Goal: Information Seeking & Learning: Learn about a topic

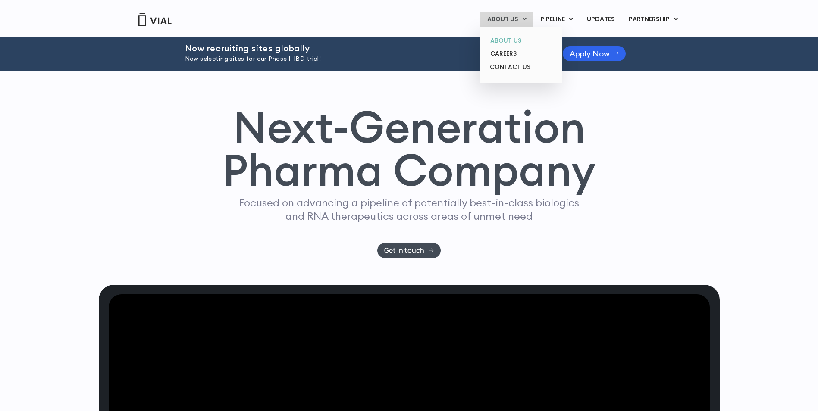
click at [513, 41] on link "ABOUT US" at bounding box center [520, 40] width 75 height 13
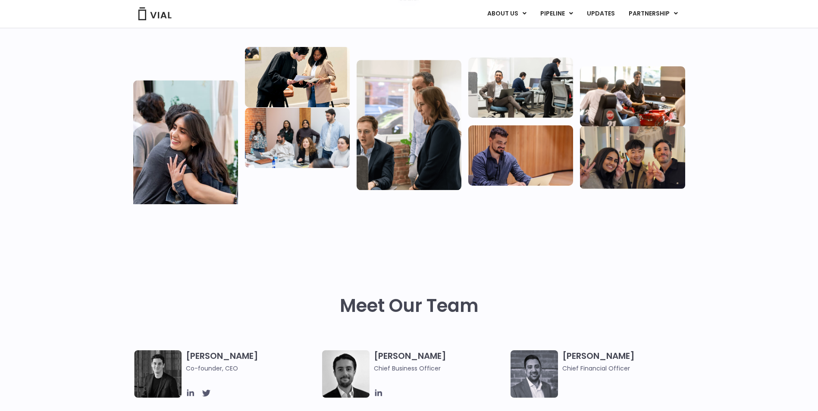
scroll to position [151, 0]
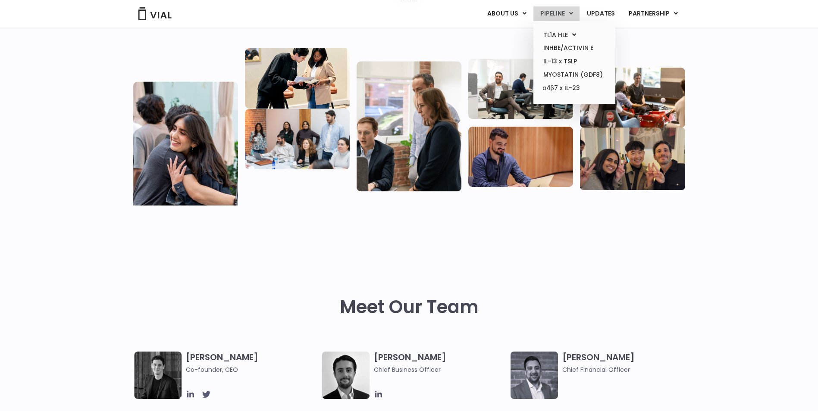
click at [561, 14] on link "PIPELINE" at bounding box center [556, 13] width 46 height 15
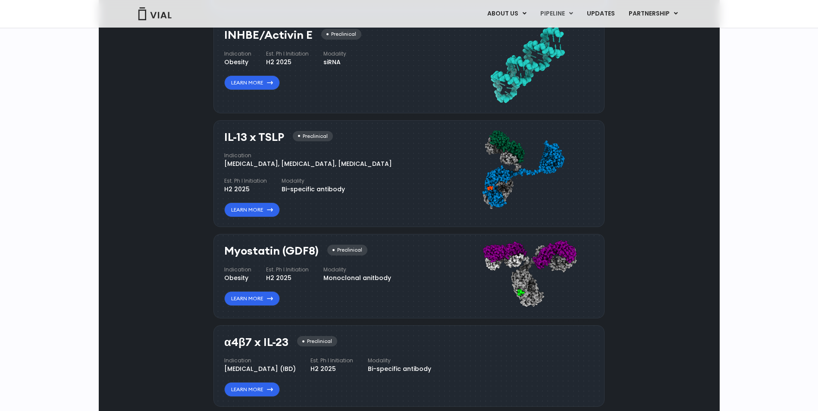
scroll to position [728, 0]
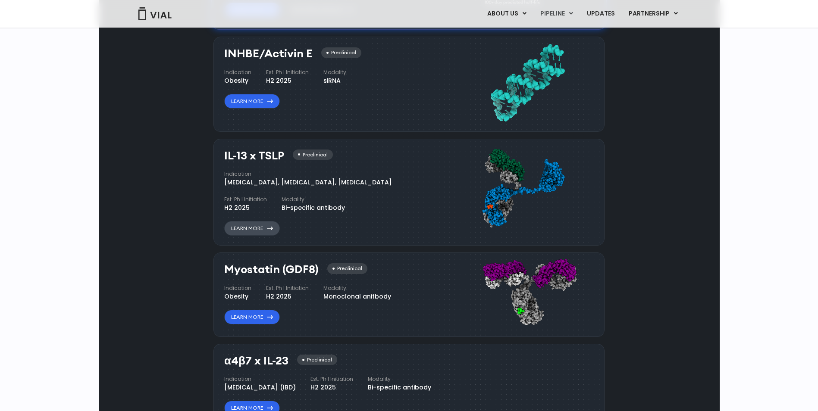
click at [262, 230] on link "Learn More" at bounding box center [252, 228] width 56 height 15
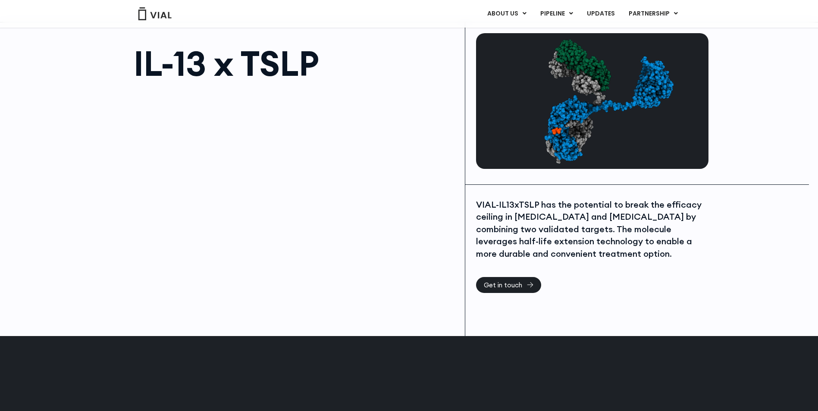
scroll to position [31, 0]
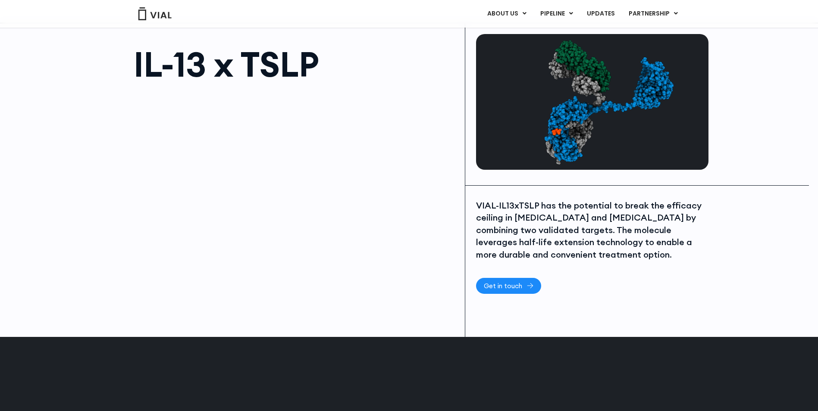
click at [522, 290] on link "Get in touch" at bounding box center [508, 286] width 65 height 16
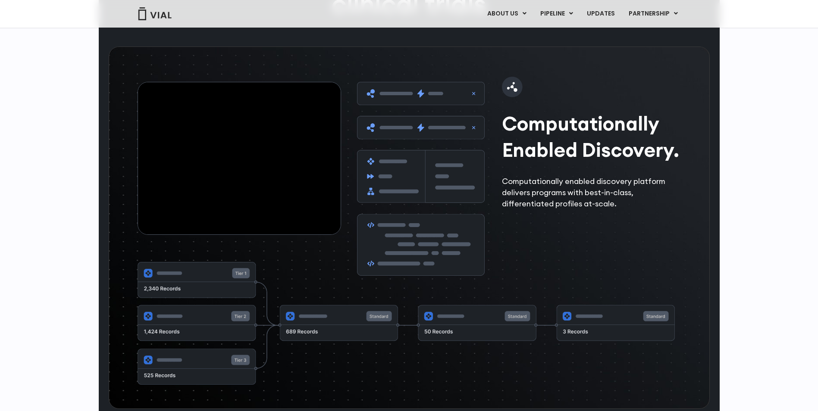
scroll to position [1319, 0]
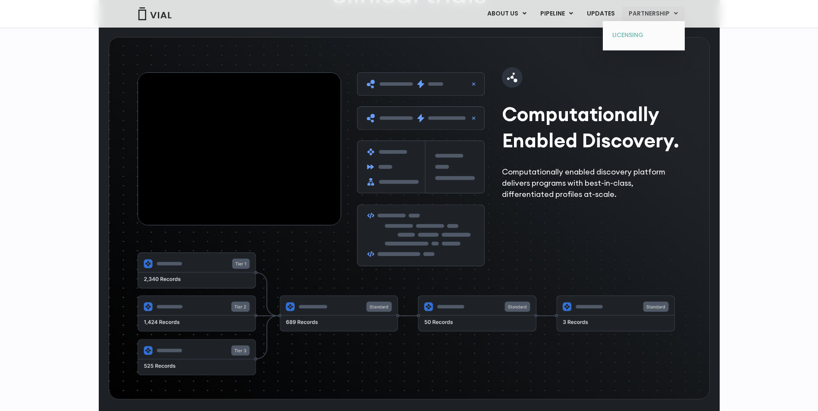
click at [631, 34] on link "LICENSING" at bounding box center [643, 35] width 75 height 14
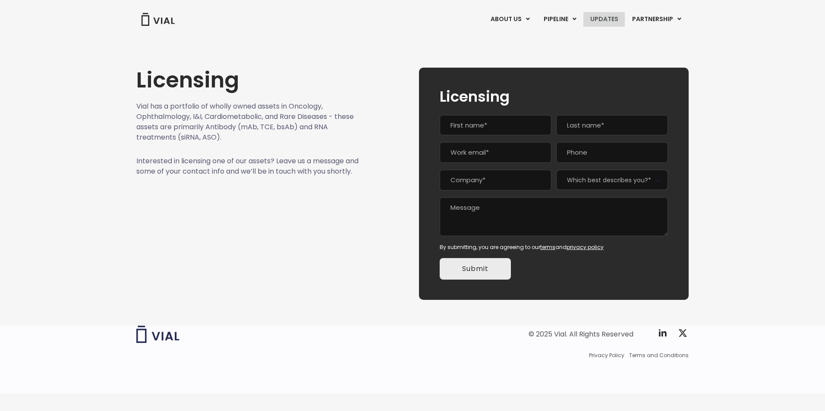
click at [604, 21] on link "UPDATES" at bounding box center [603, 19] width 41 height 15
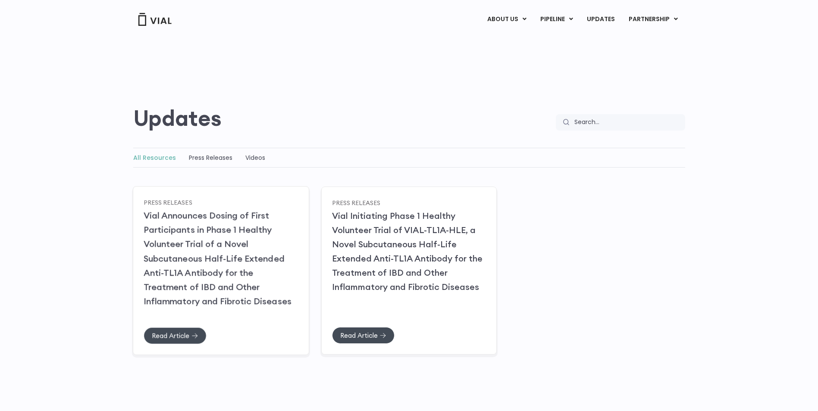
click at [242, 247] on link "Vial Announces Dosing of First Participants in Phase 1 Healthy Volunteer Trial …" at bounding box center [218, 258] width 148 height 97
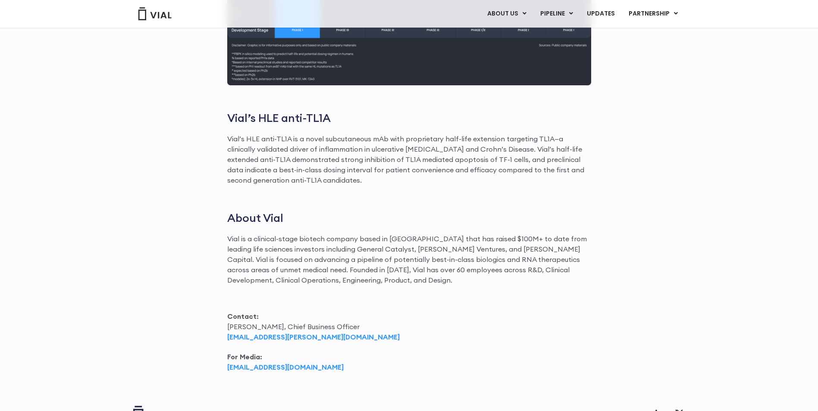
scroll to position [1039, 0]
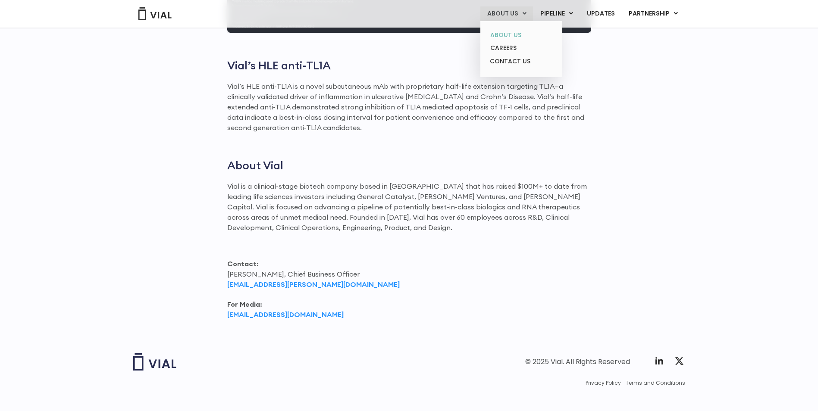
click at [513, 36] on link "ABOUT US" at bounding box center [520, 34] width 75 height 13
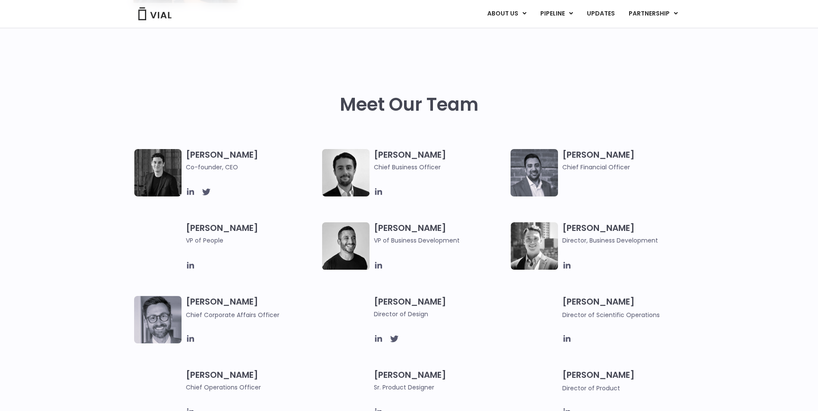
scroll to position [356, 0]
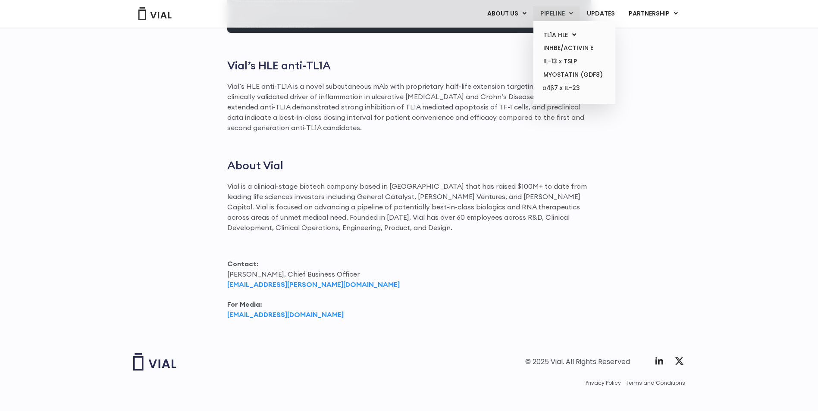
click at [556, 14] on link "PIPELINE" at bounding box center [556, 13] width 46 height 15
